Goal: Find contact information: Find contact information

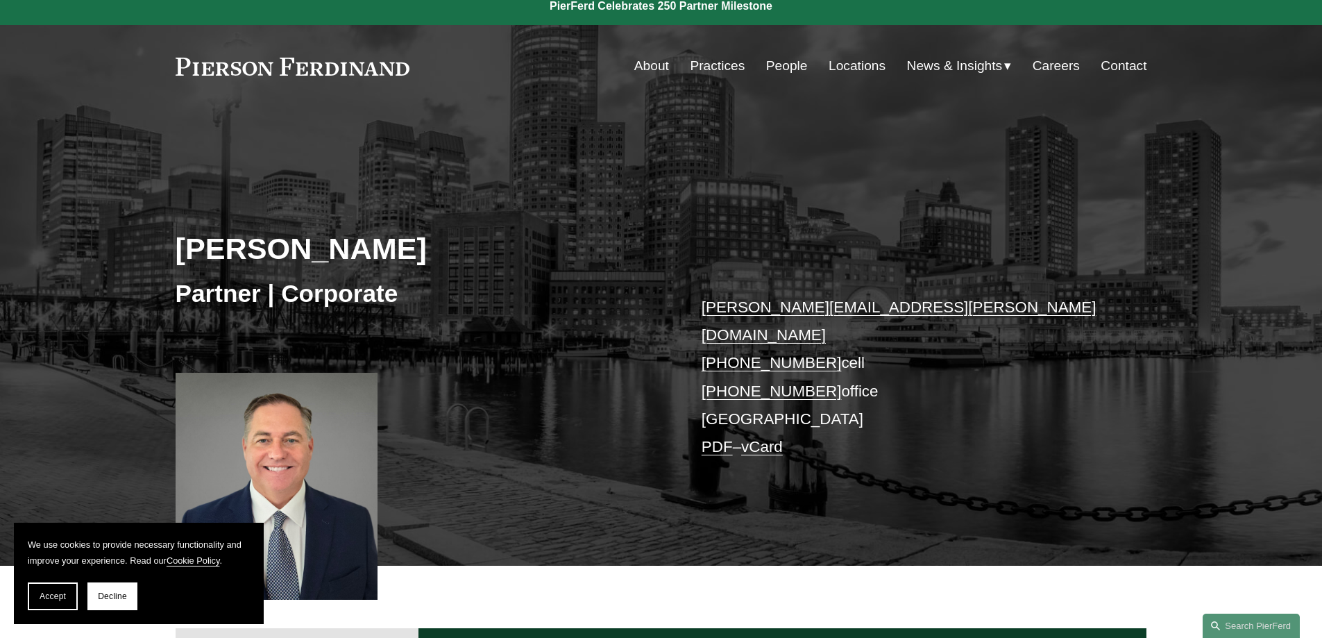
scroll to position [40, 0]
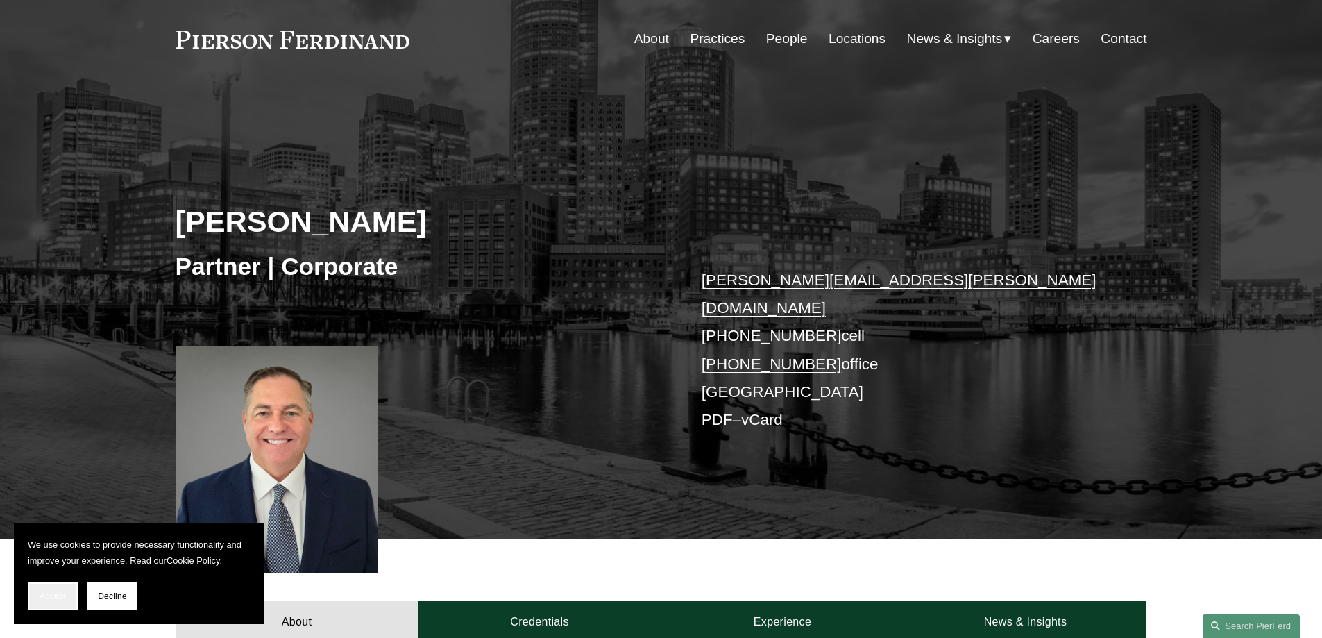
click at [53, 595] on span "Accept" at bounding box center [53, 596] width 26 height 10
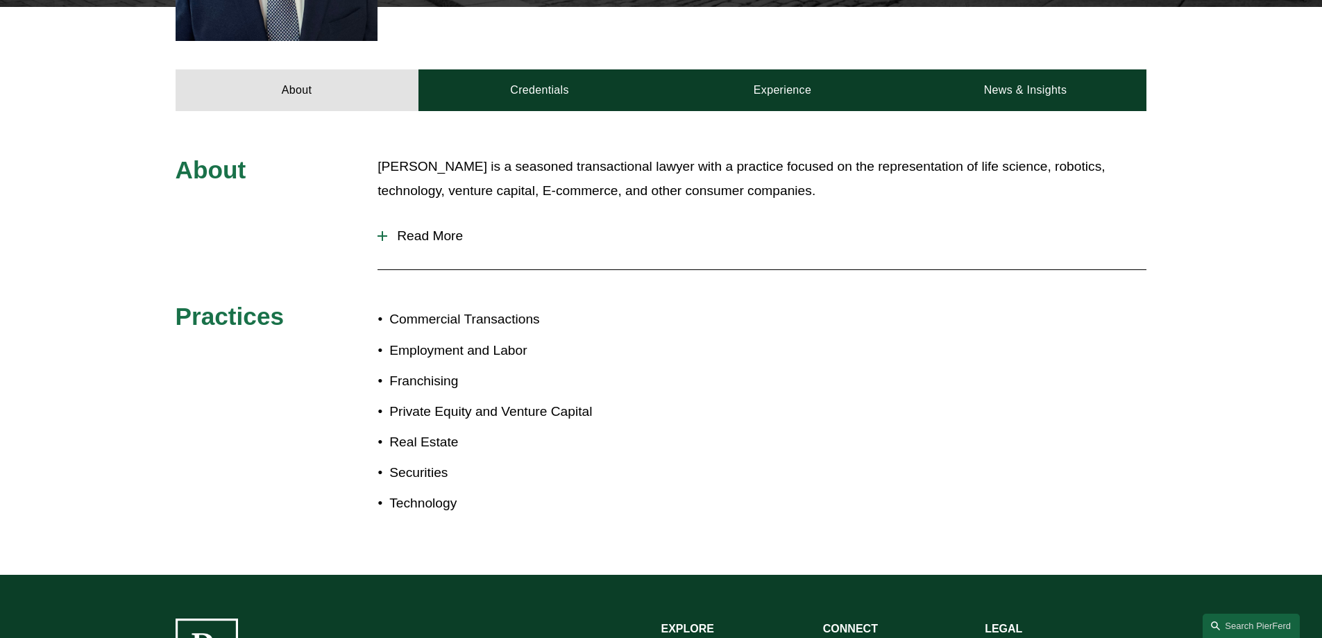
scroll to position [459, 0]
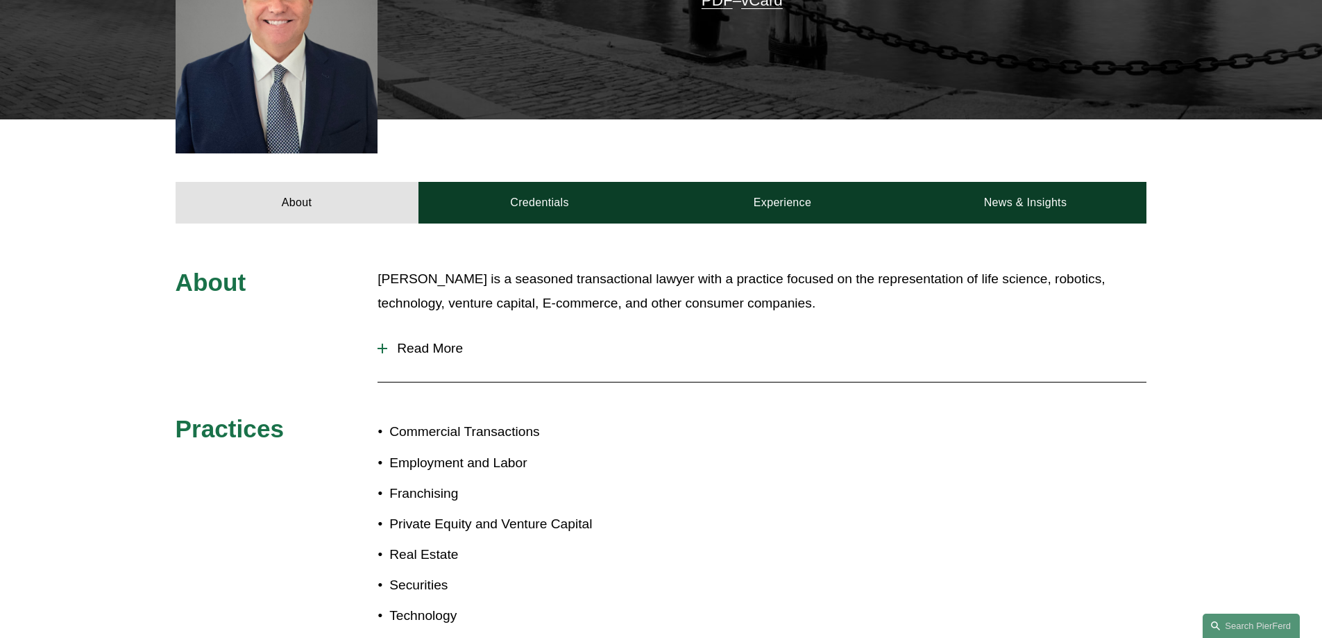
click at [378, 344] on div at bounding box center [383, 349] width 10 height 10
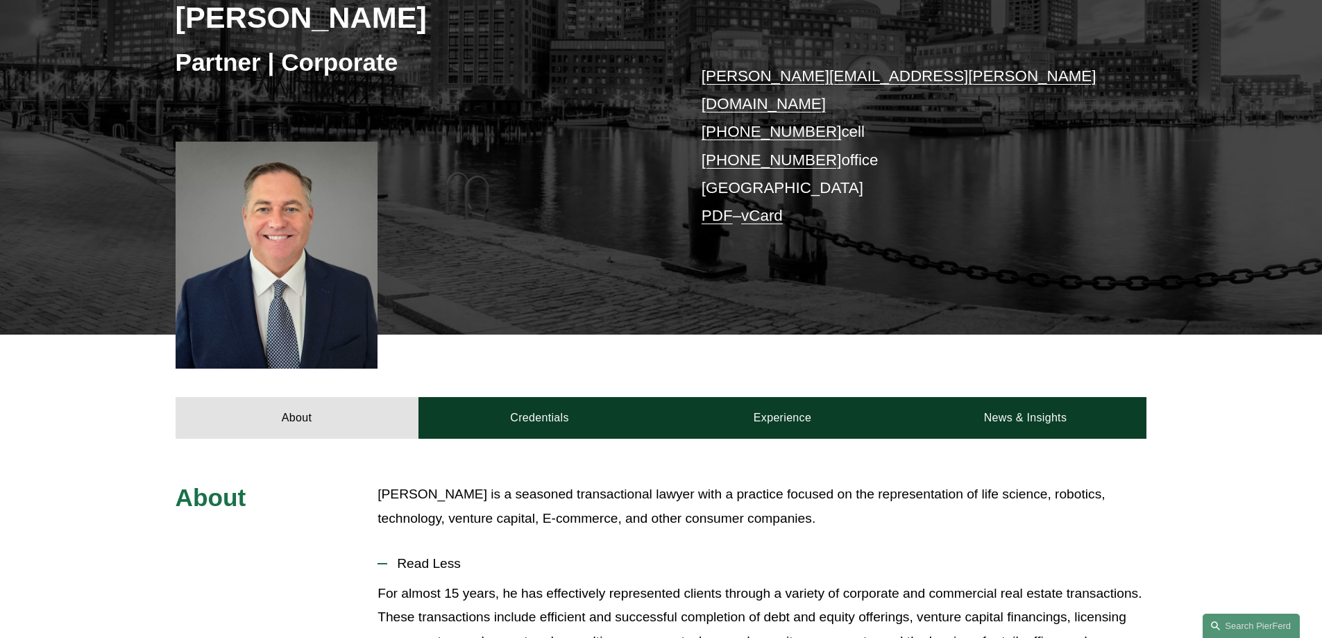
scroll to position [35, 0]
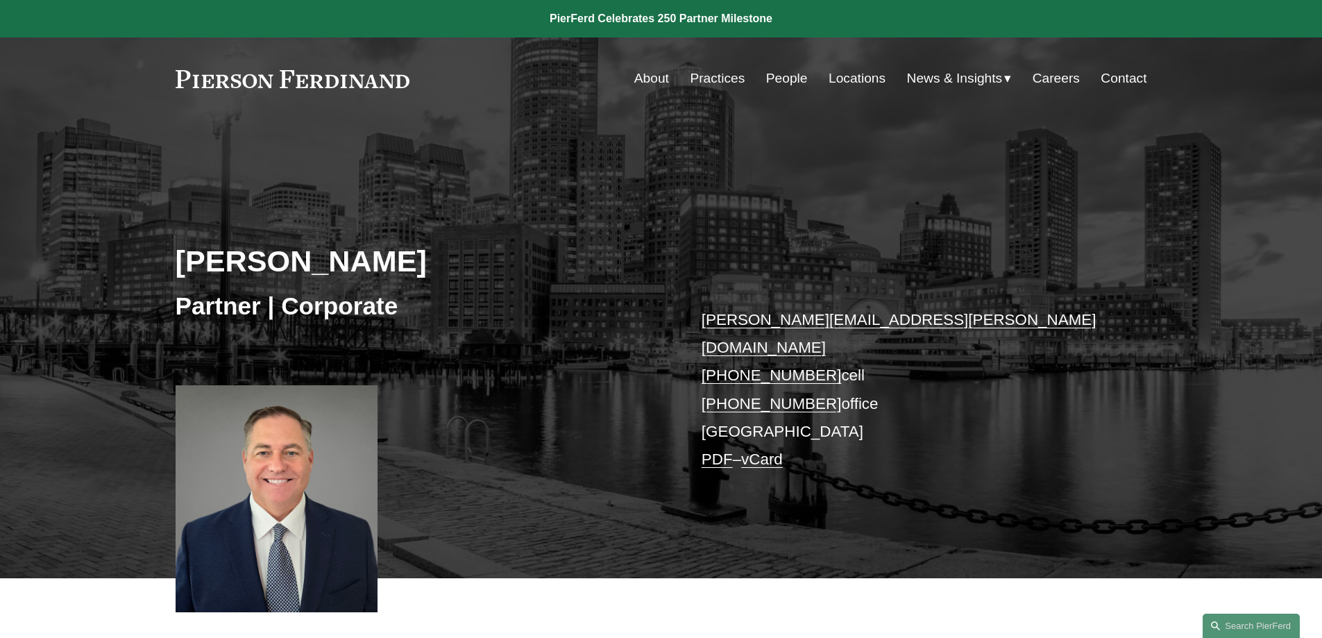
click at [815, 318] on link "[PERSON_NAME][EMAIL_ADDRESS][PERSON_NAME][DOMAIN_NAME]" at bounding box center [899, 333] width 395 height 45
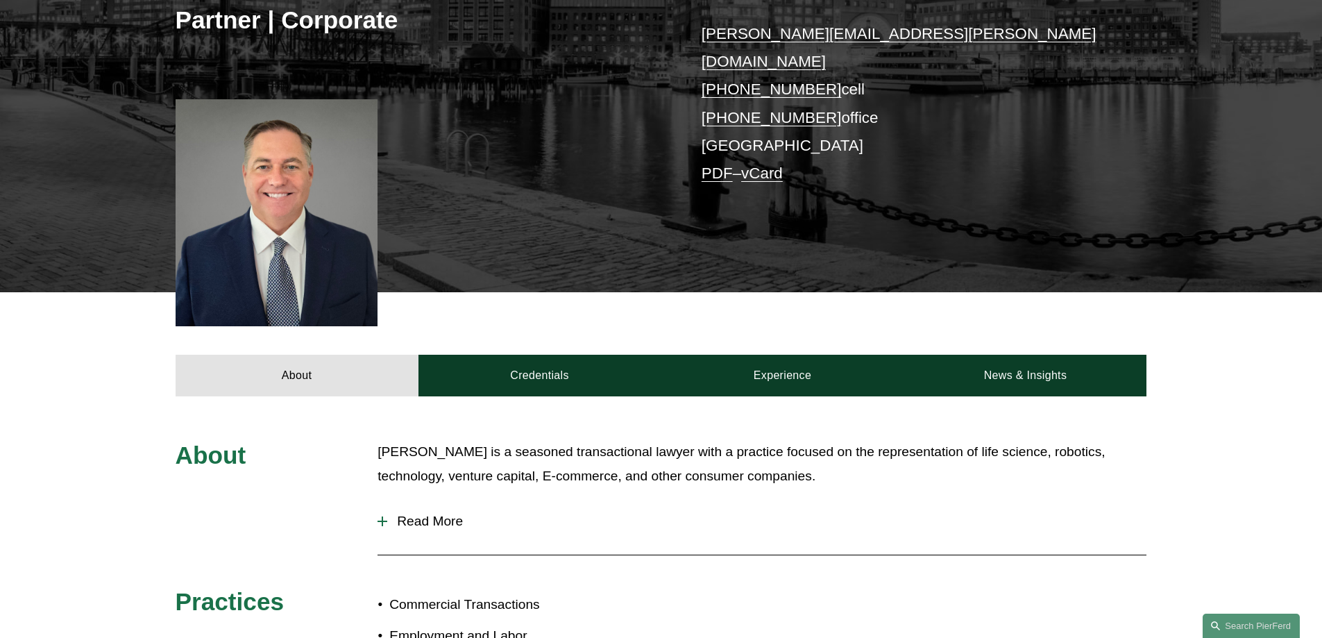
scroll to position [513, 0]
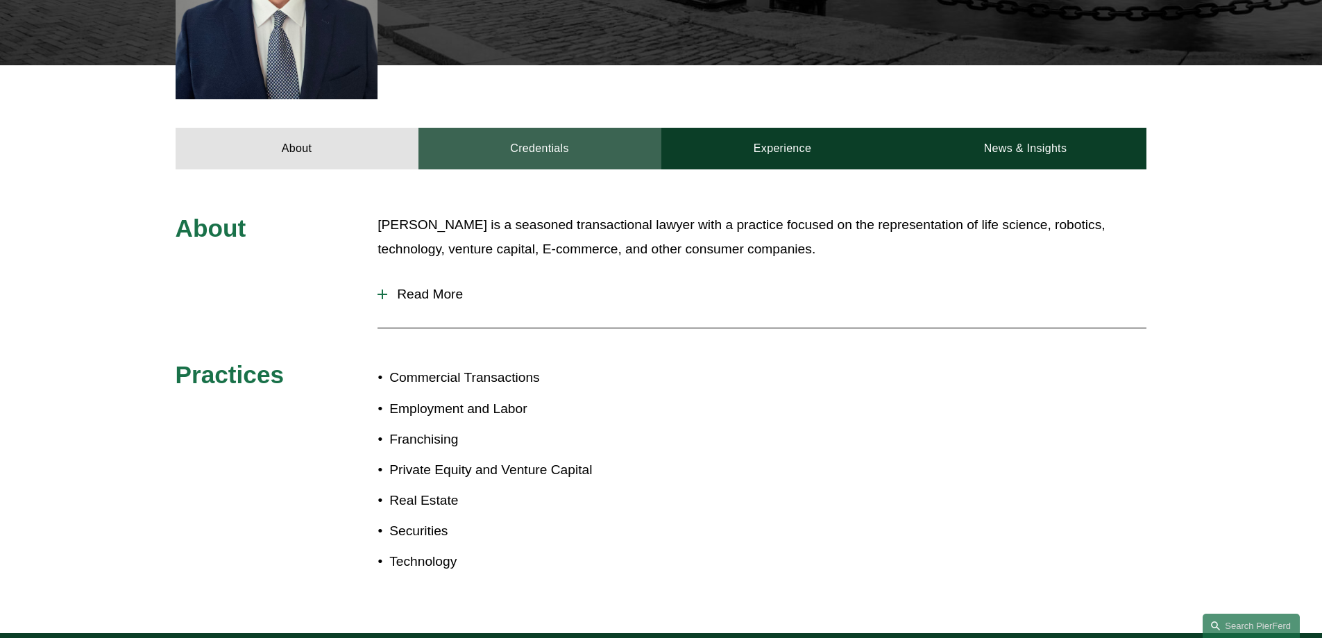
click at [584, 130] on link "Credentials" at bounding box center [539, 149] width 243 height 42
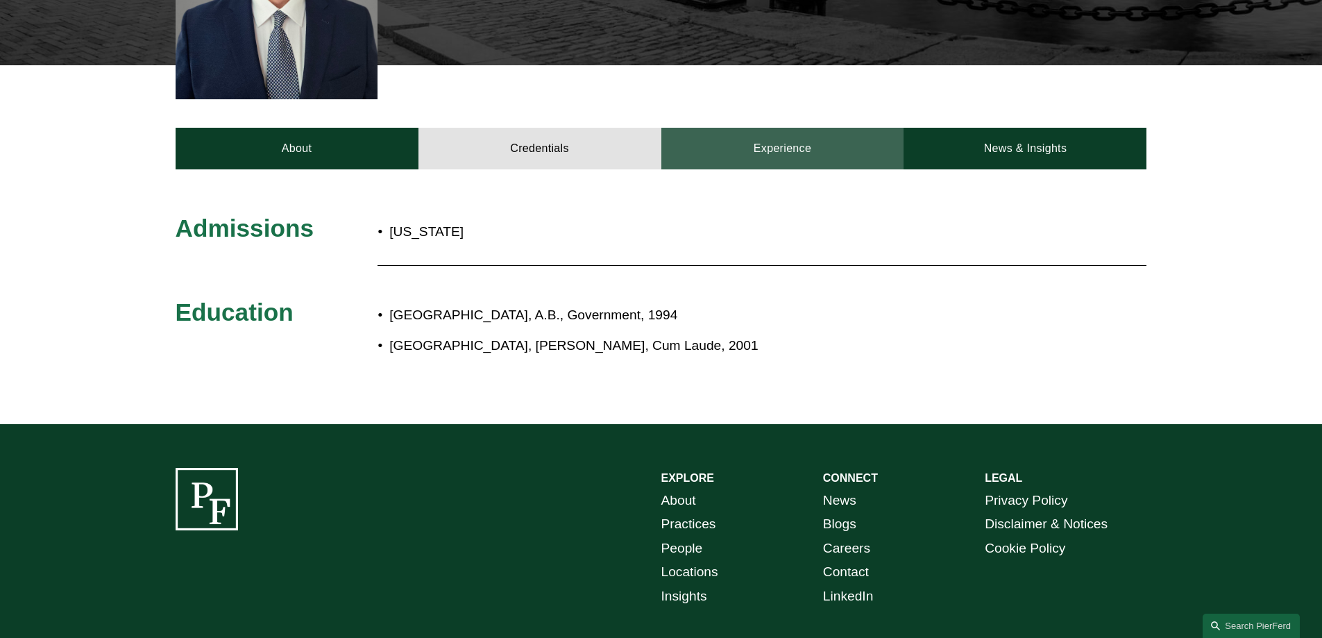
click at [820, 130] on link "Experience" at bounding box center [782, 149] width 243 height 42
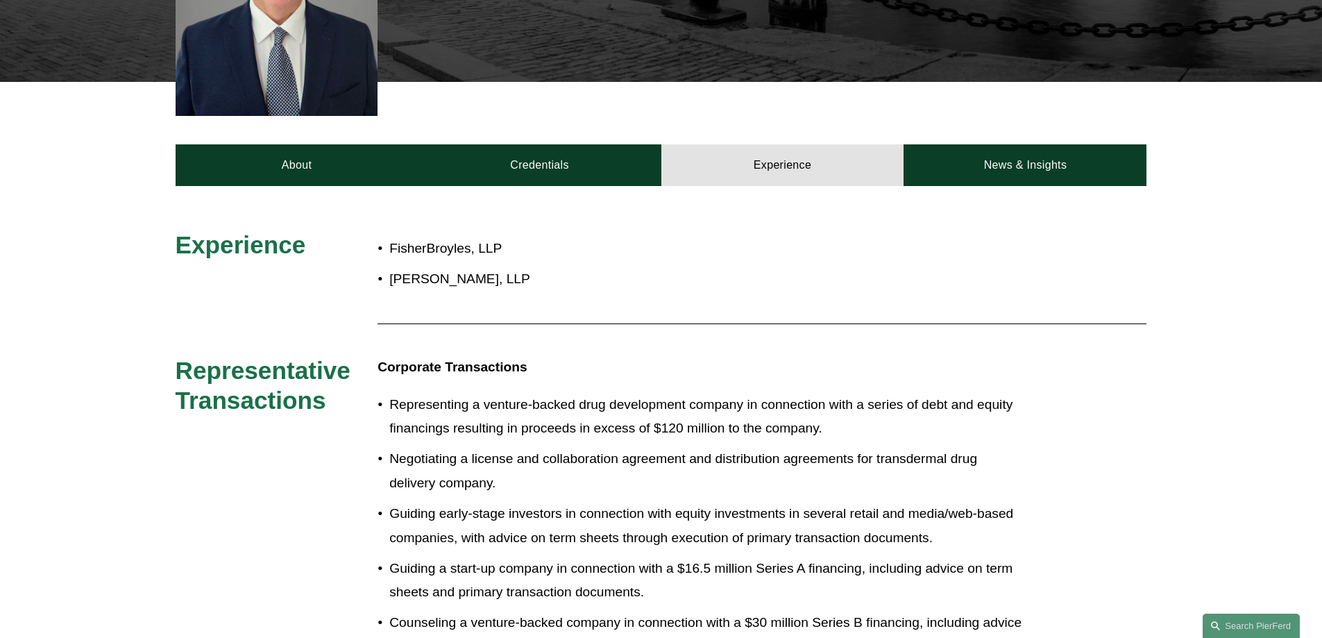
scroll to position [169, 0]
